Goal: Book appointment/travel/reservation

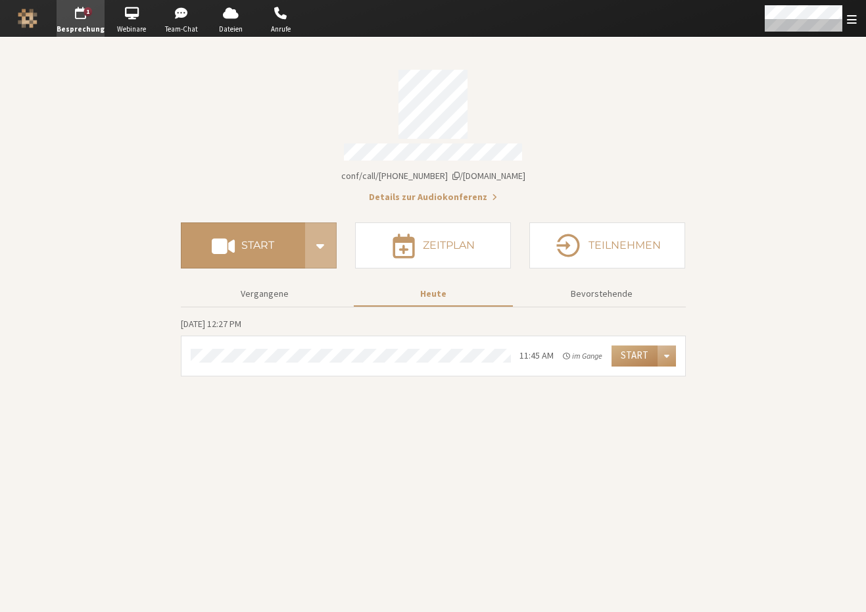
click at [667, 350] on span "Menü öffnen" at bounding box center [666, 355] width 5 height 10
click at [687, 394] on button "Ohne Ton" at bounding box center [740, 395] width 164 height 24
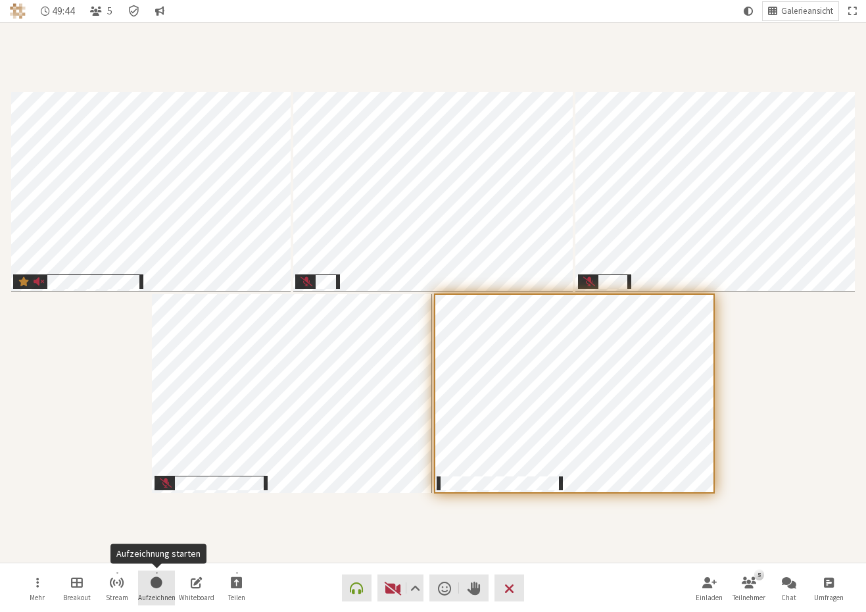
click at [158, 583] on span "Aufzeichnung starten" at bounding box center [157, 581] width 12 height 15
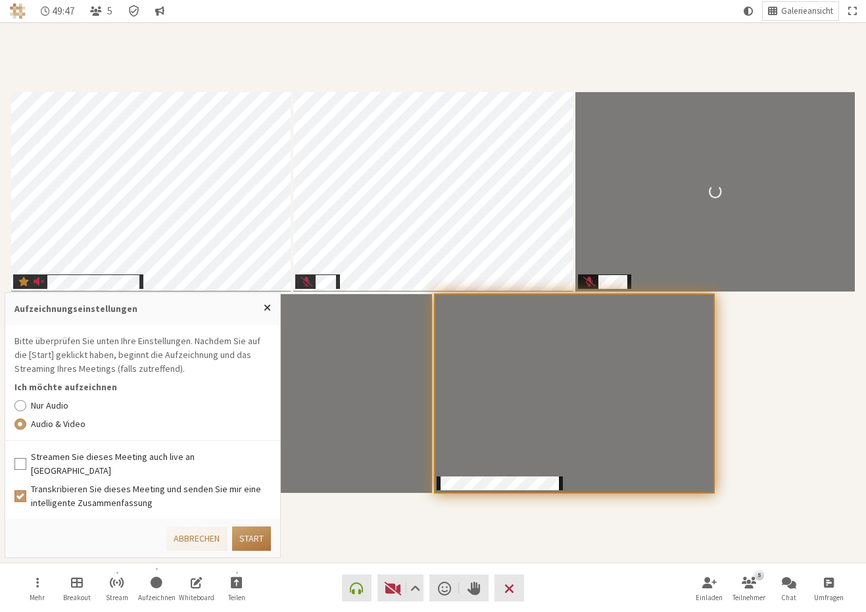
click at [256, 536] on button "Start" at bounding box center [251, 538] width 39 height 24
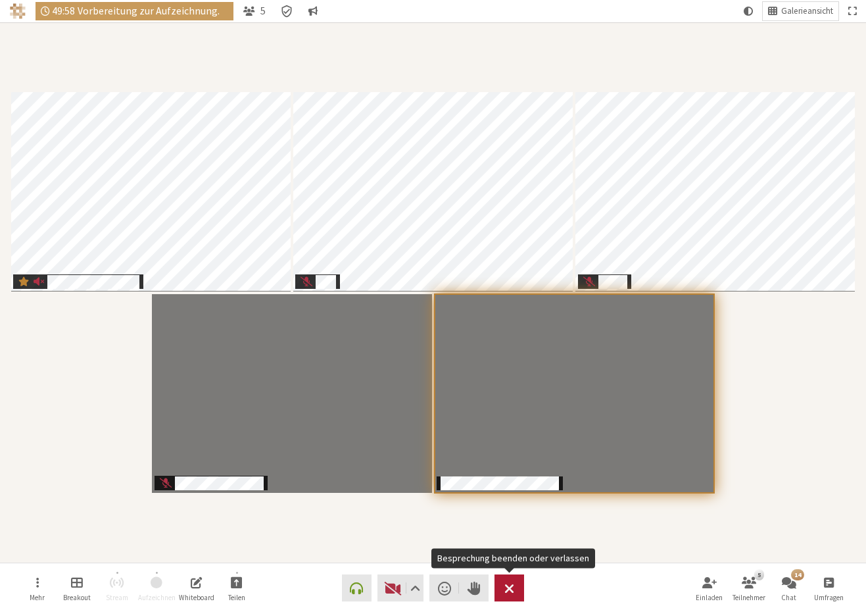
click at [511, 592] on span "Besprechung beenden oder verlassen" at bounding box center [509, 588] width 10 height 18
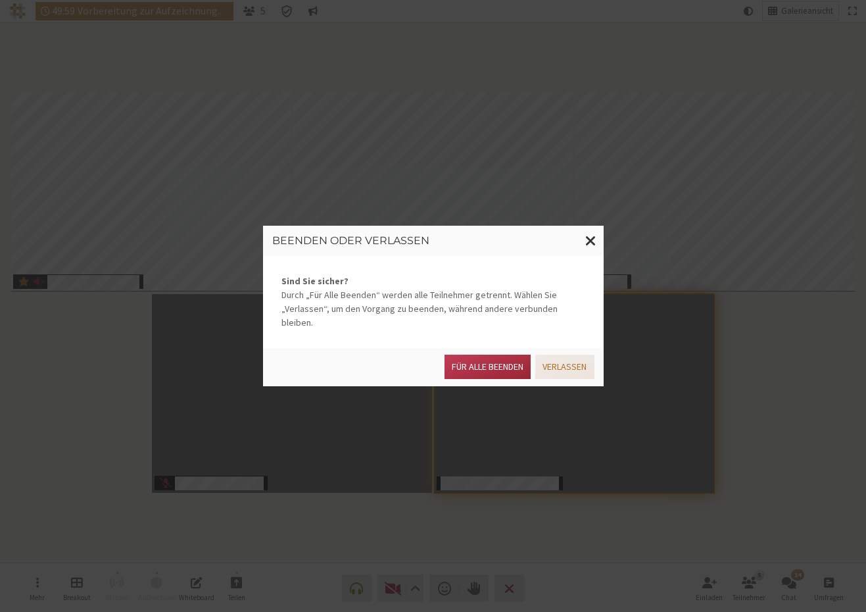
click at [567, 362] on button "Verlassen" at bounding box center [564, 366] width 59 height 24
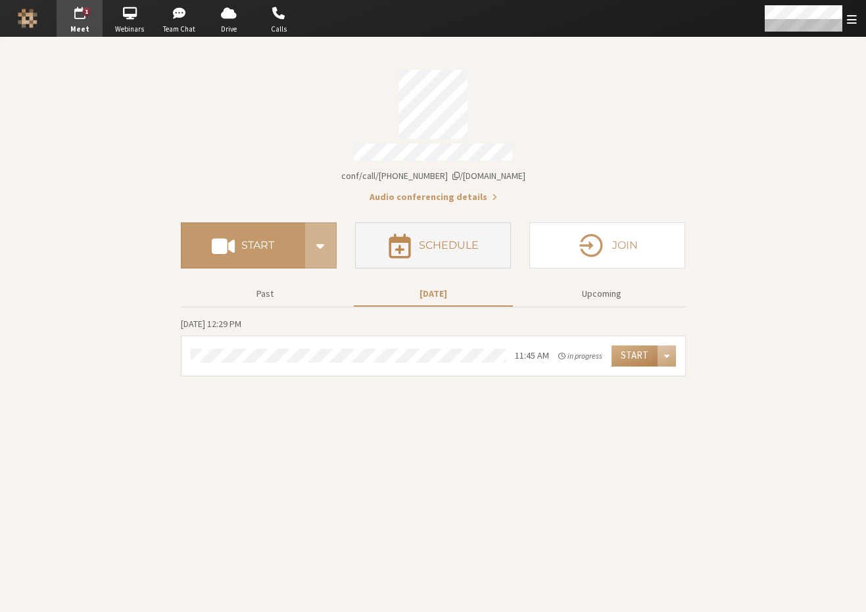
click at [467, 231] on button "Schedule" at bounding box center [433, 245] width 156 height 46
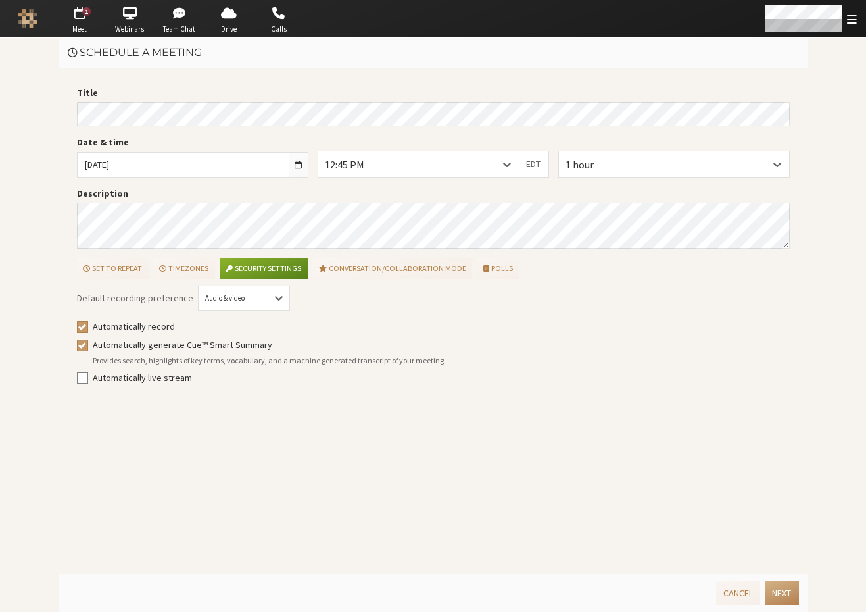
click at [50, 103] on main "Schedule a meeting Title Date & time [DATE] 12:45 PM EDT 1 hour Description Set…" at bounding box center [433, 324] width 866 height 574
click at [627, 161] on div "1 hour" at bounding box center [674, 163] width 230 height 25
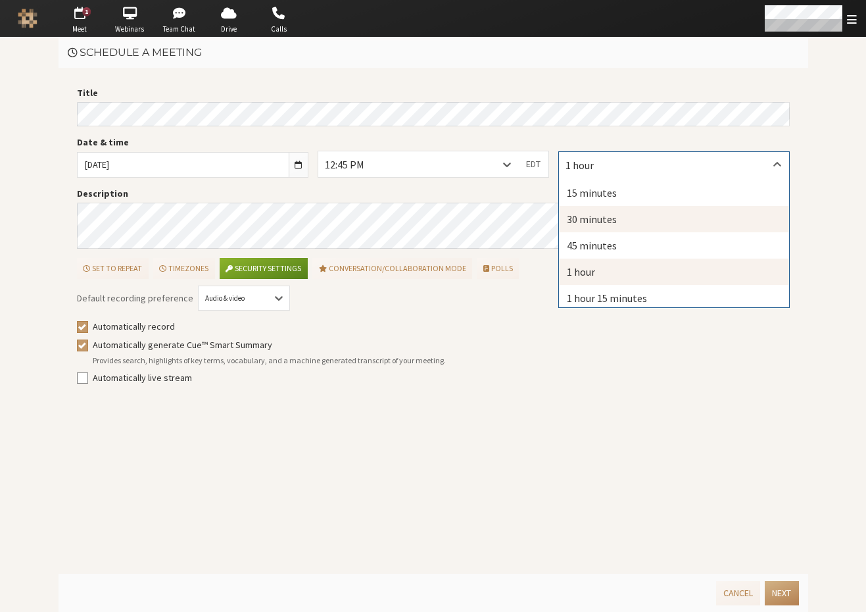
click at [604, 218] on div "30 minutes" at bounding box center [674, 219] width 230 height 26
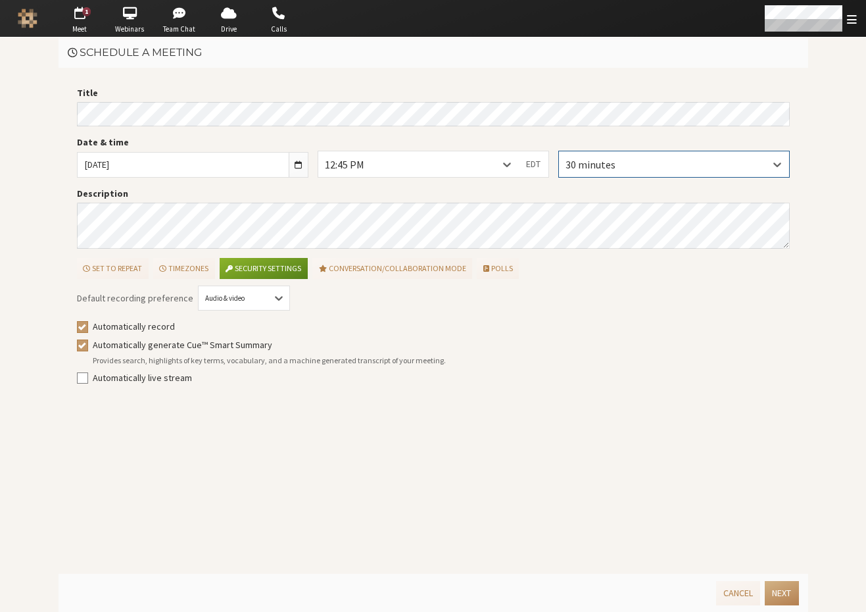
click at [418, 167] on div "12:45 PM" at bounding box center [418, 163] width 201 height 25
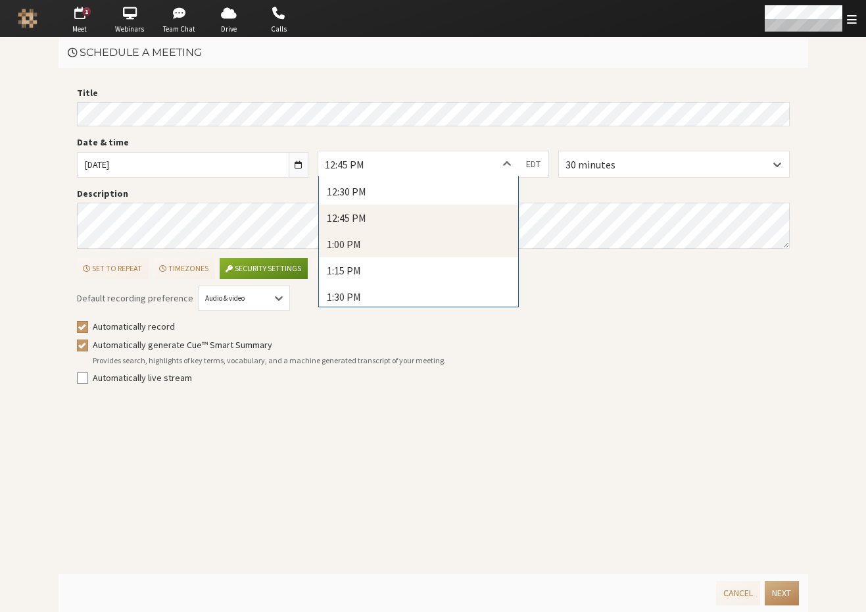
scroll to position [1335, 0]
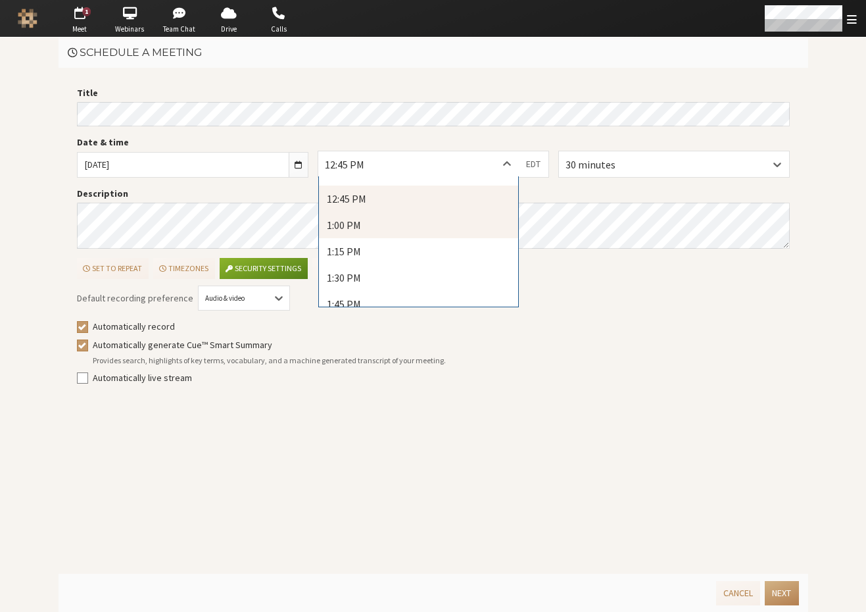
click at [377, 224] on div "1:00 PM" at bounding box center [419, 225] width 200 height 26
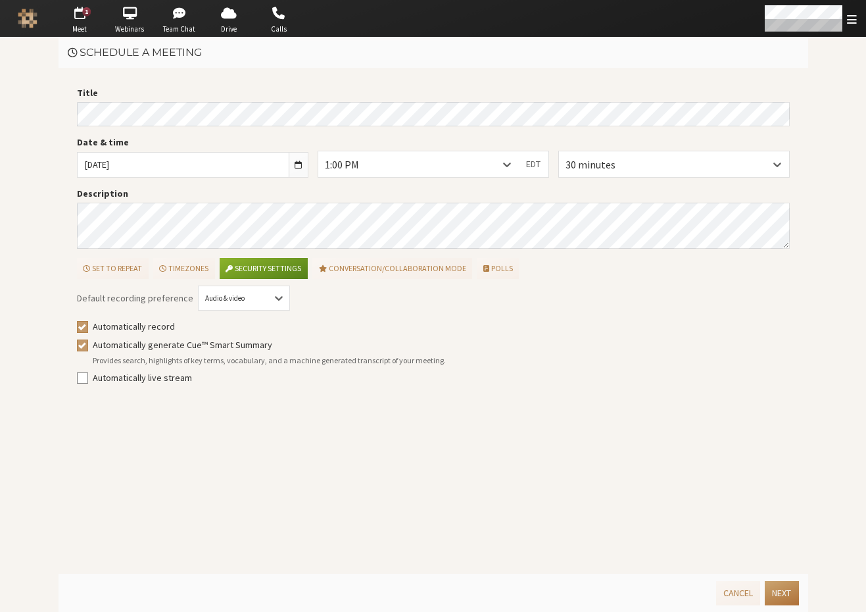
click at [782, 591] on button "Next" at bounding box center [782, 593] width 34 height 24
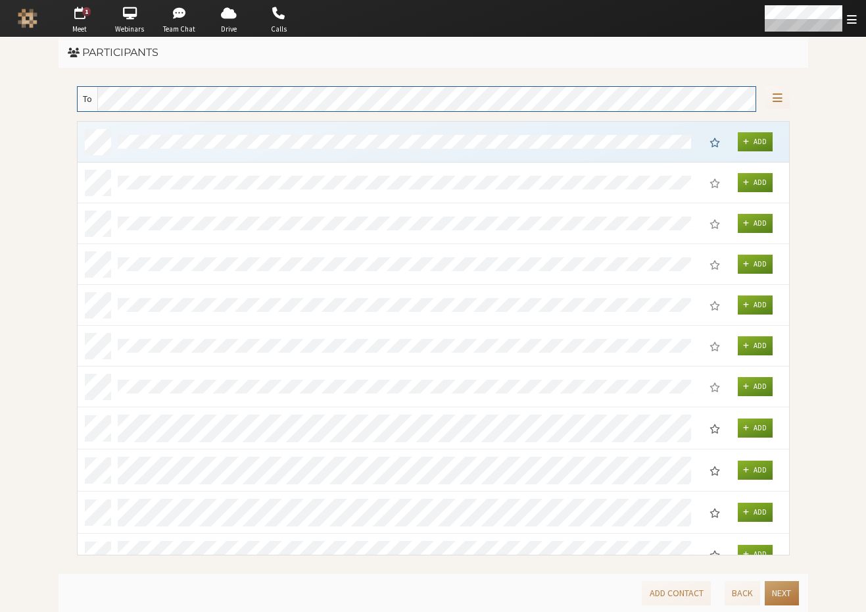
scroll to position [423, 702]
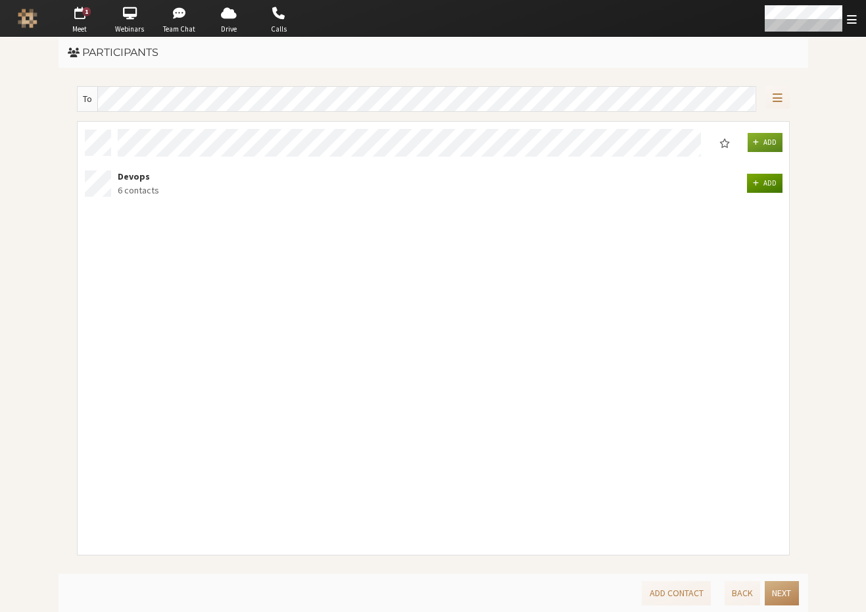
click at [759, 185] on button "Add" at bounding box center [764, 183] width 36 height 19
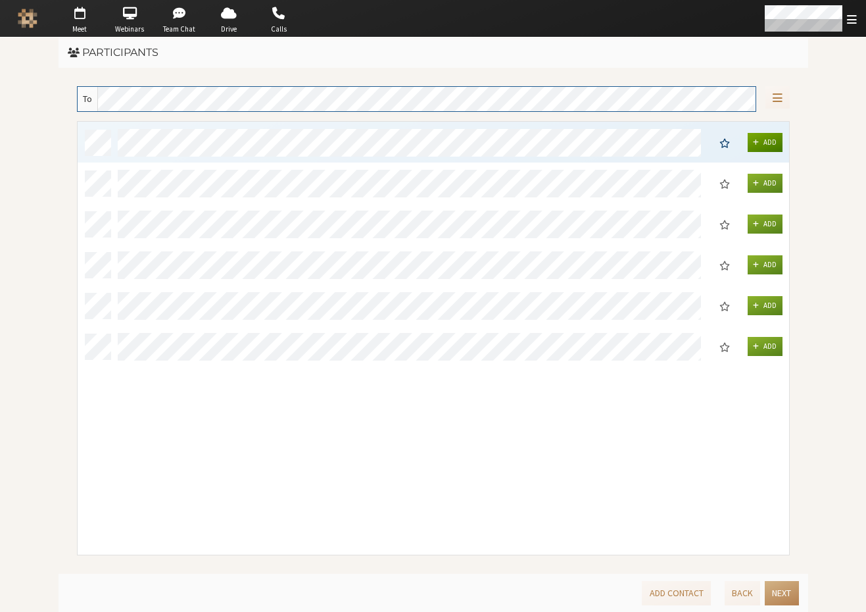
click at [765, 137] on span "Add" at bounding box center [769, 141] width 13 height 9
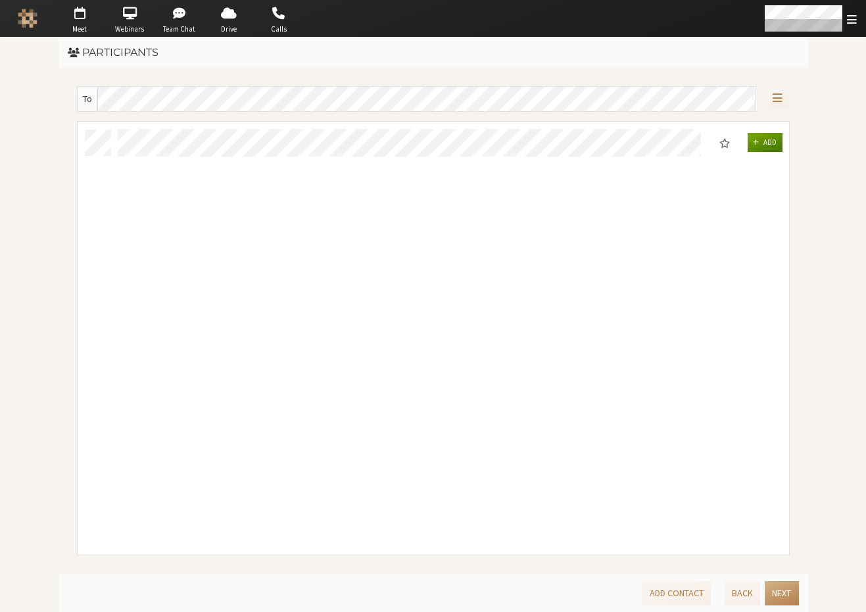
click at [769, 140] on span "Add" at bounding box center [769, 141] width 13 height 9
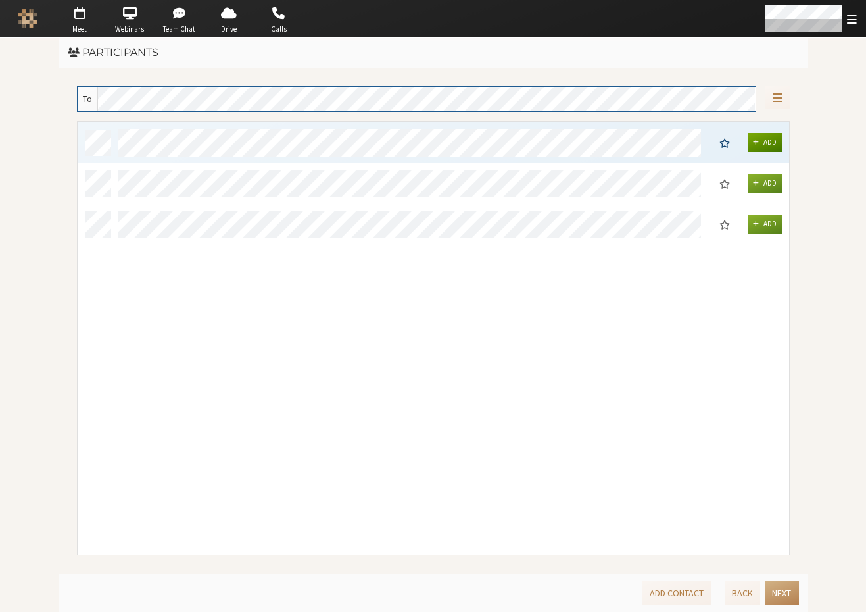
click at [757, 139] on span "grid" at bounding box center [756, 142] width 6 height 8
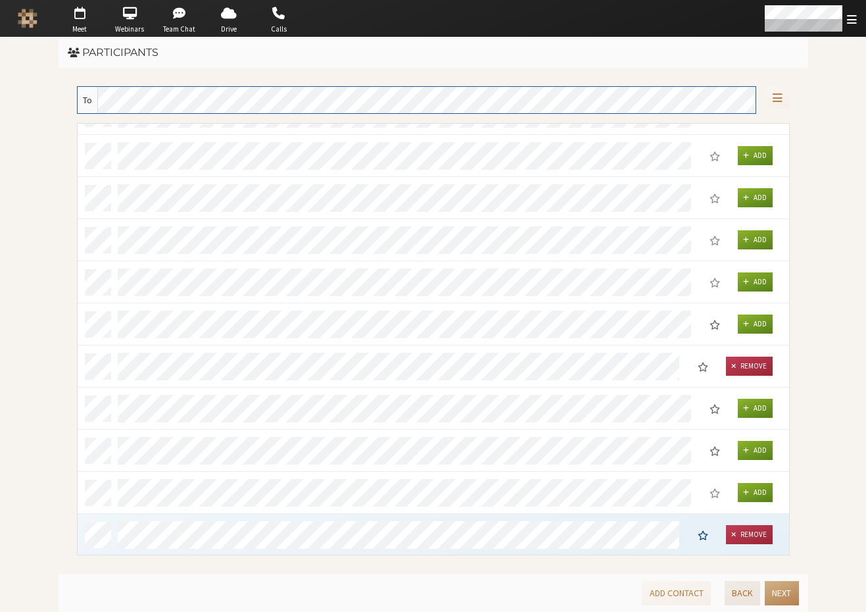
click at [742, 595] on button "Back" at bounding box center [743, 593] width 36 height 24
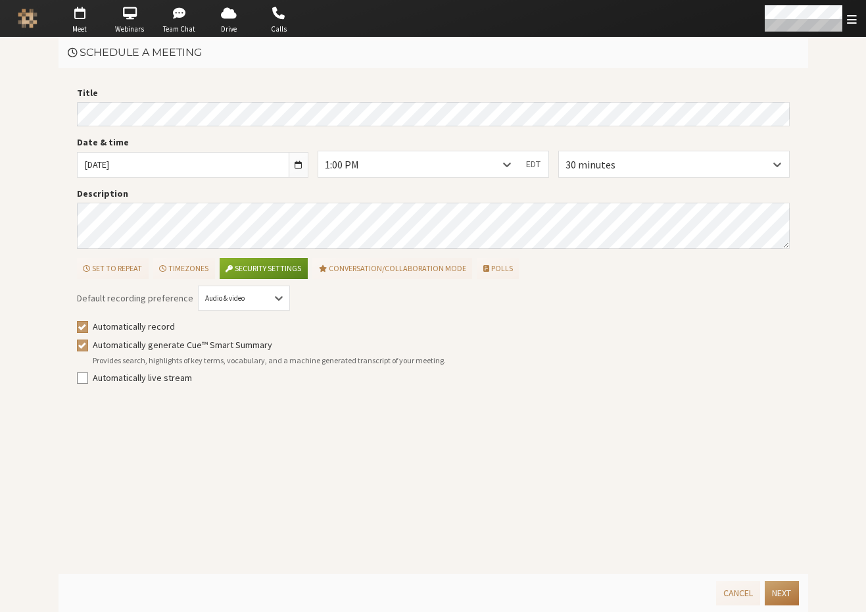
click at [783, 589] on button "Next" at bounding box center [782, 593] width 34 height 24
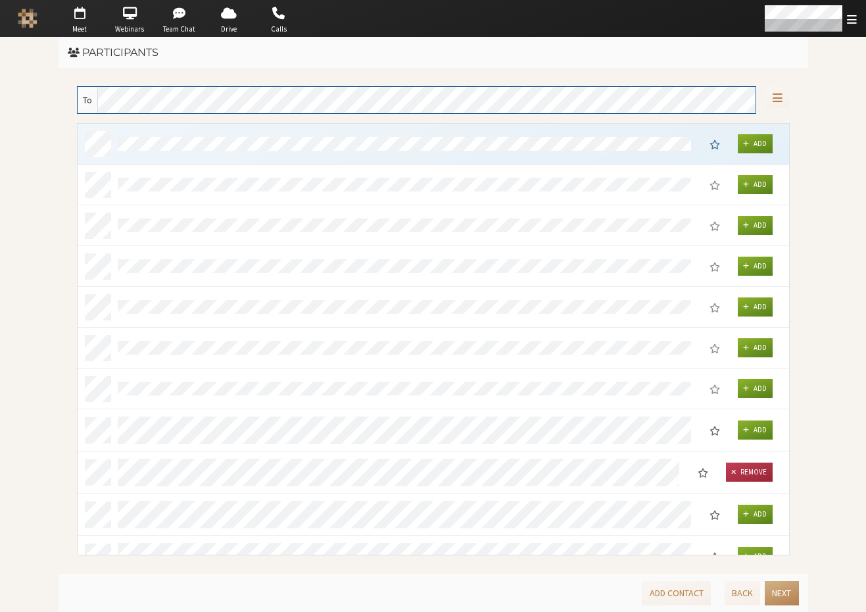
scroll to position [420, 702]
click at [784, 594] on button "Next" at bounding box center [782, 593] width 34 height 24
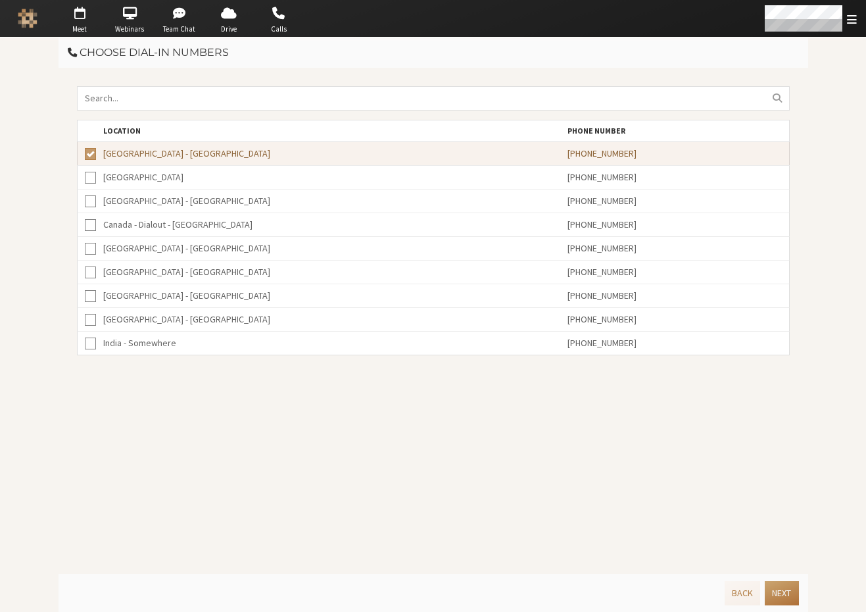
click at [782, 590] on button "Next" at bounding box center [782, 593] width 34 height 24
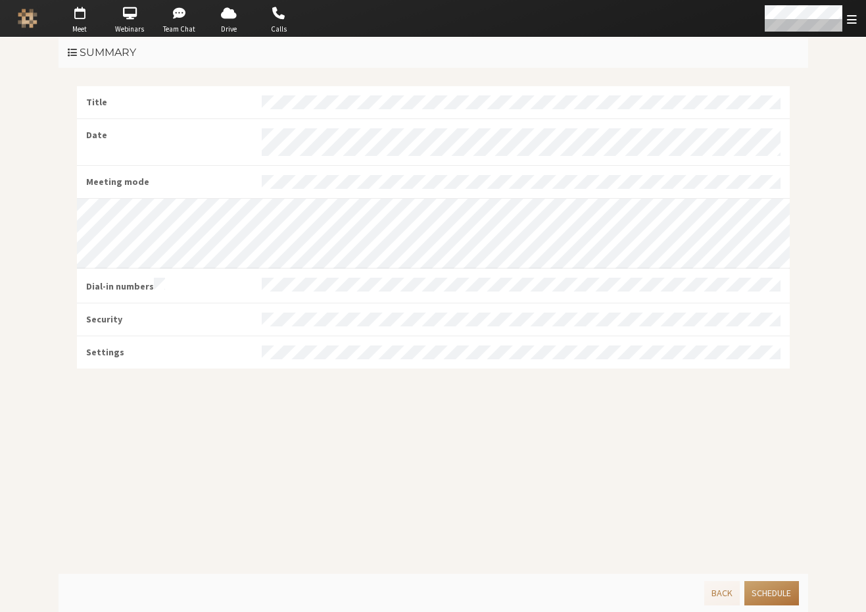
click at [783, 594] on button "Schedule" at bounding box center [771, 593] width 54 height 24
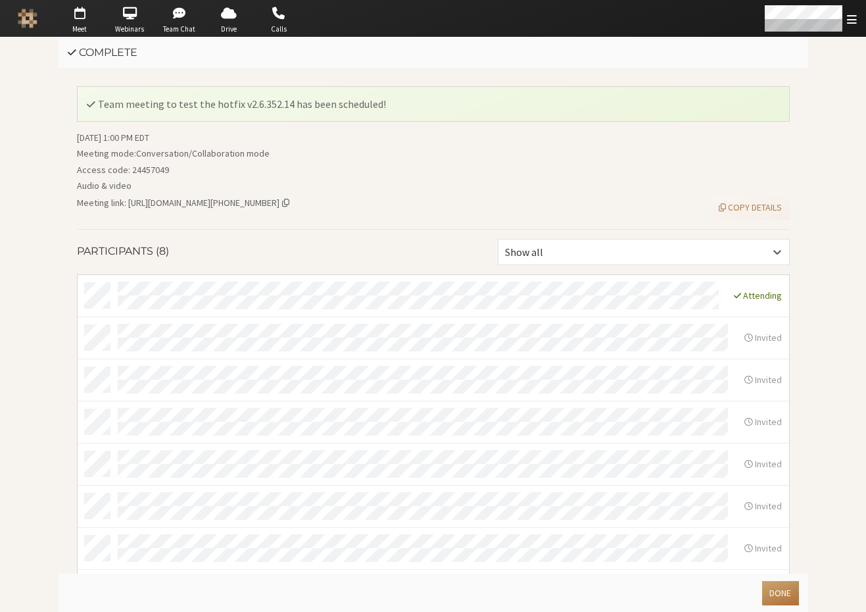
click at [790, 596] on button "Done" at bounding box center [780, 593] width 36 height 24
